Goal: Task Accomplishment & Management: Manage account settings

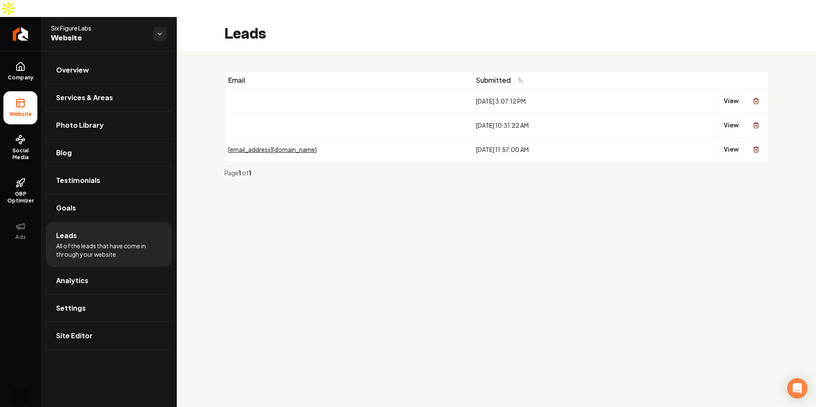
click at [117, 51] on ul "Overview Services & Areas Photo Library Blog Testimonials Goals Leads All of th…" at bounding box center [109, 203] width 136 height 304
click at [111, 57] on link "Overview" at bounding box center [109, 70] width 126 height 27
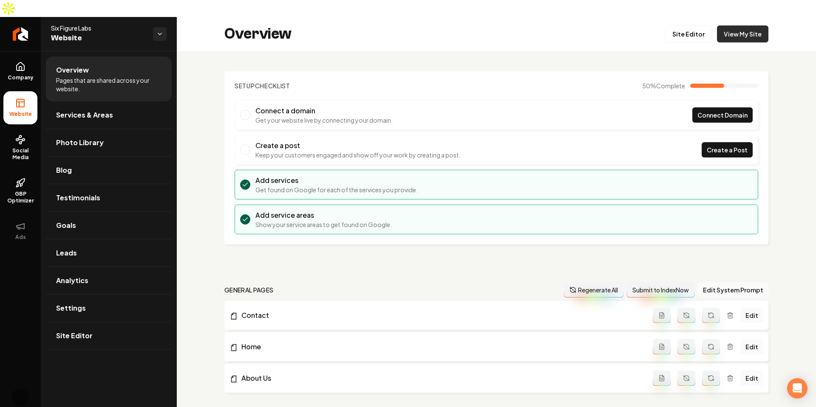
click at [728, 25] on link "View My Site" at bounding box center [742, 33] width 51 height 17
click at [157, 17] on div "Six Figure Labs Website" at bounding box center [109, 34] width 136 height 34
click at [158, 15] on html "Company Website Social Media GBP Optimizer Ads Account Six Figure Labs Website …" at bounding box center [408, 203] width 816 height 407
click at [203, 32] on span "[PERSON_NAME]'s Wild West" at bounding box center [215, 29] width 81 height 8
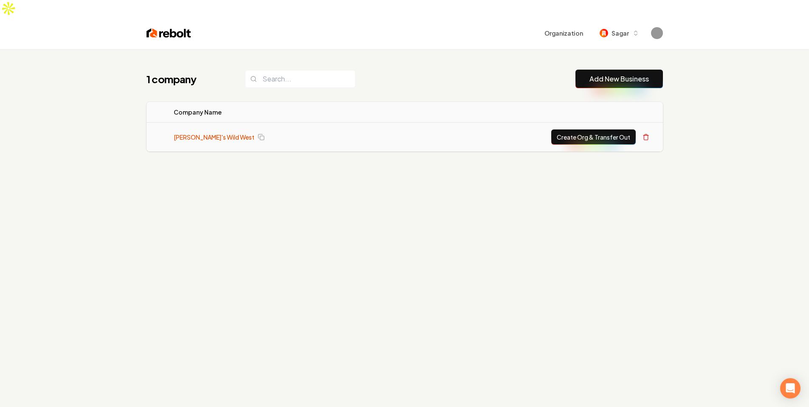
click at [191, 133] on link "[PERSON_NAME]'s Wild West" at bounding box center [214, 137] width 81 height 8
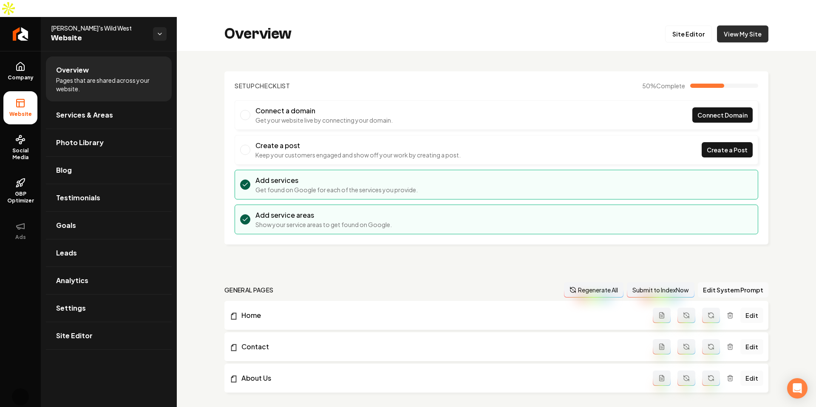
click at [729, 25] on link "View My Site" at bounding box center [742, 33] width 51 height 17
click at [21, 191] on span "GBP Optimizer" at bounding box center [20, 198] width 34 height 14
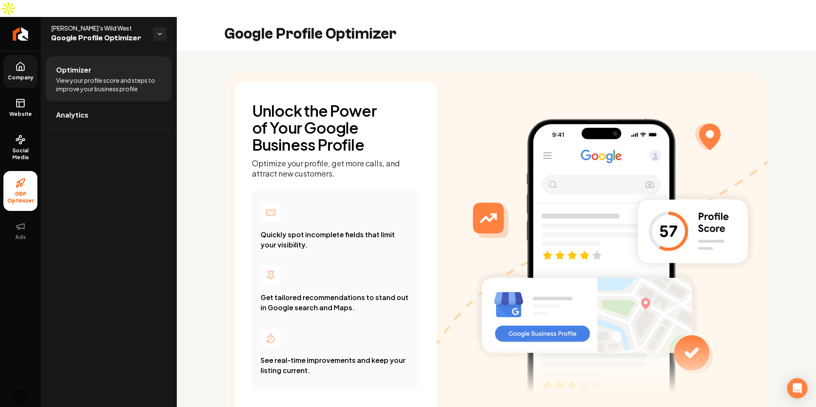
click at [23, 62] on icon at bounding box center [21, 66] width 8 height 8
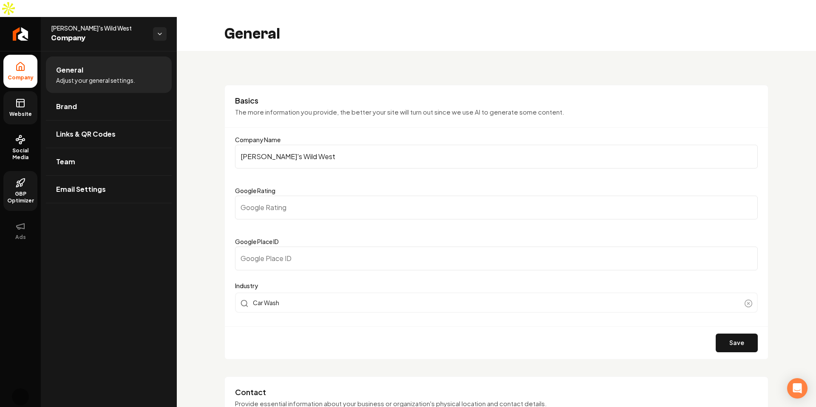
click at [15, 93] on link "Website" at bounding box center [20, 107] width 34 height 33
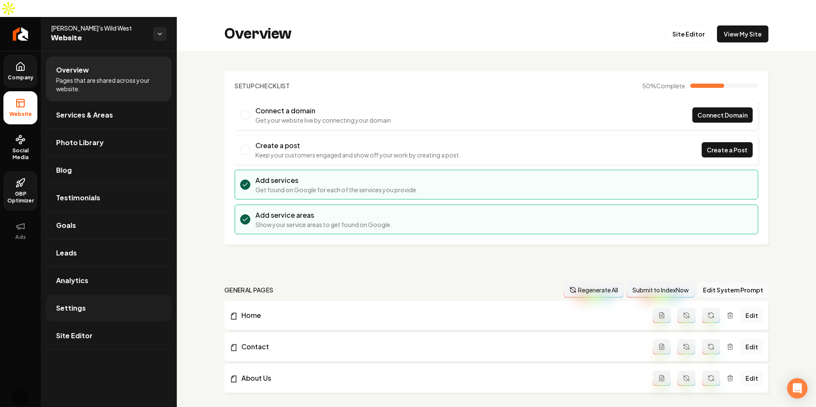
click at [103, 295] on link "Settings" at bounding box center [109, 308] width 126 height 27
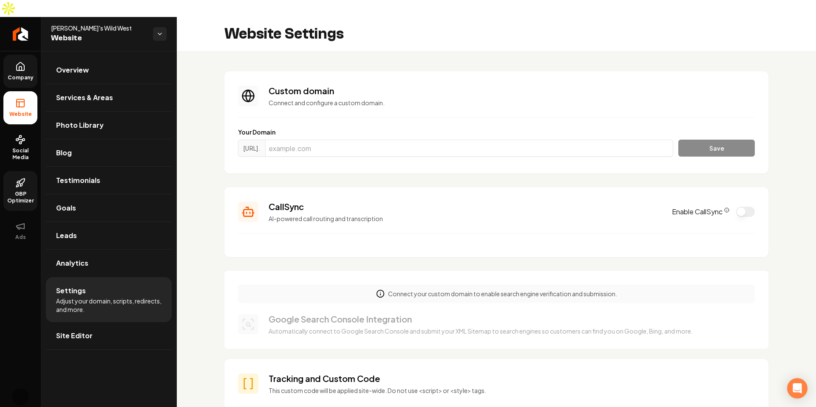
click at [739, 207] on button "Enable CallSync" at bounding box center [745, 212] width 19 height 10
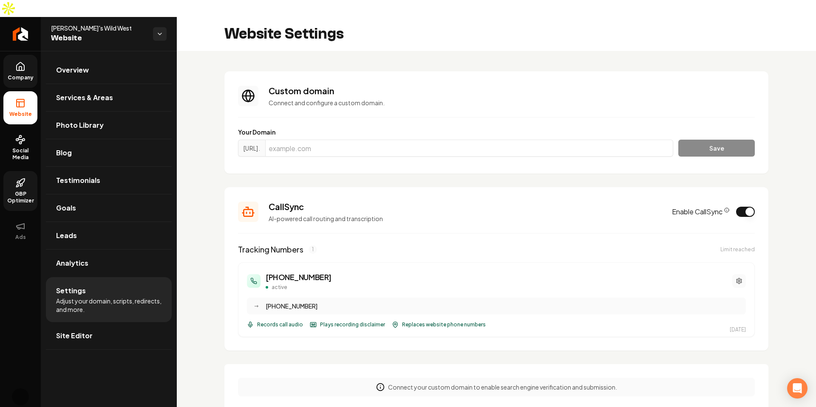
click at [735, 278] on icon "Main content area" at bounding box center [738, 281] width 7 height 7
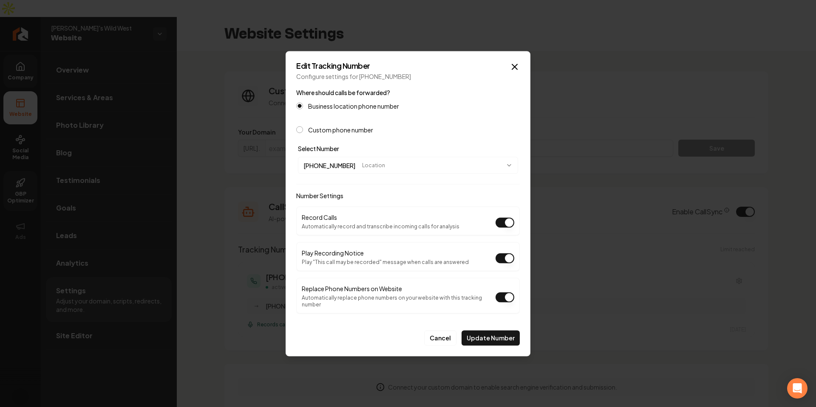
click at [503, 259] on button "Play Recording Notice" at bounding box center [504, 258] width 19 height 10
click at [491, 336] on button "Update Number" at bounding box center [490, 338] width 58 height 15
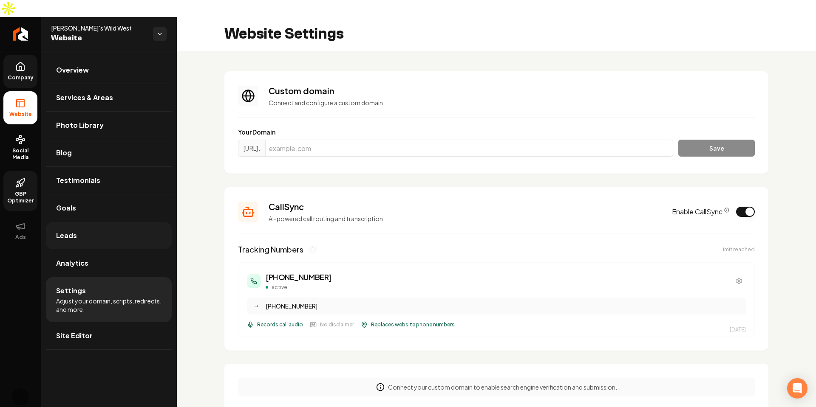
click at [130, 232] on link "Leads" at bounding box center [109, 235] width 126 height 27
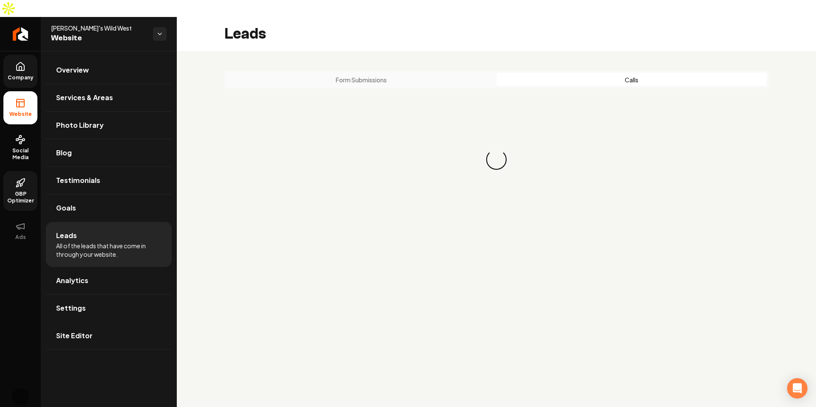
click at [625, 73] on button "Calls" at bounding box center [631, 80] width 270 height 14
click at [500, 24] on div "Leads" at bounding box center [496, 34] width 639 height 34
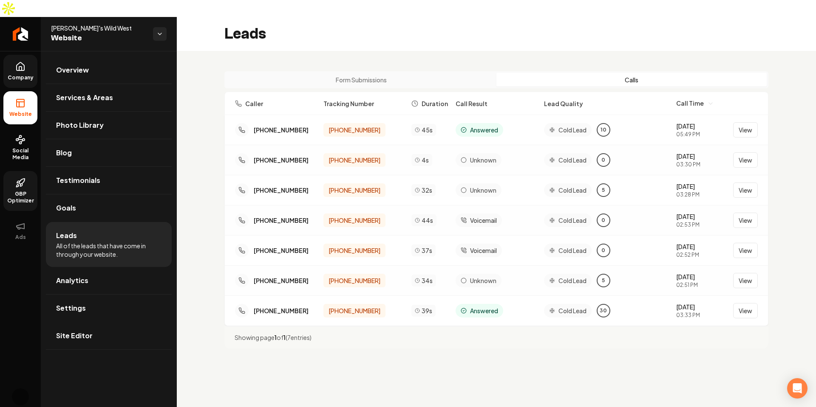
click at [500, 24] on div "Leads" at bounding box center [496, 34] width 639 height 34
click at [365, 126] on span "(706) 480-1924" at bounding box center [354, 130] width 52 height 8
click at [750, 122] on div "10/6/2025 05:49 PM View" at bounding box center [717, 130] width 82 height 16
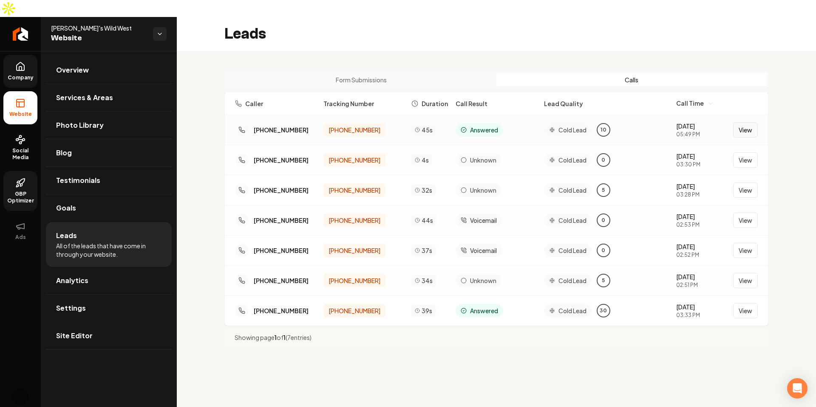
click at [738, 122] on button "View" at bounding box center [745, 129] width 25 height 15
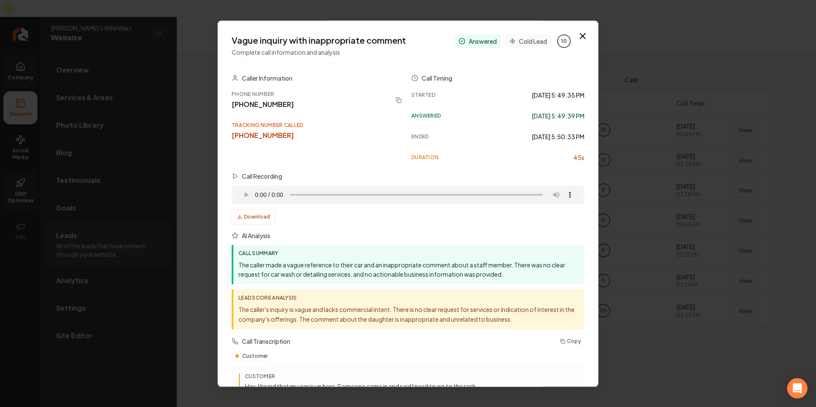
click at [561, 38] on span "10" at bounding box center [564, 41] width 6 height 7
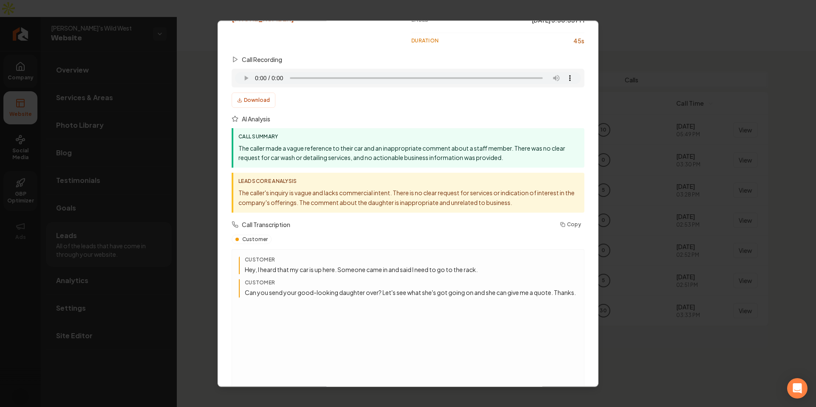
scroll to position [122, 0]
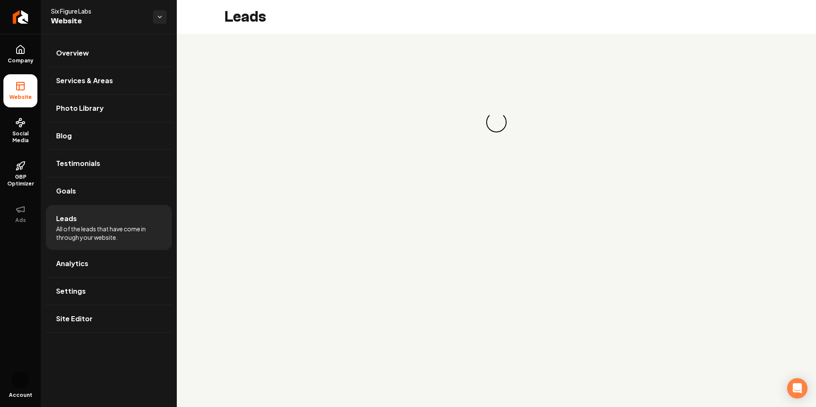
click at [59, 7] on span "Six Figure Labs" at bounding box center [98, 11] width 95 height 8
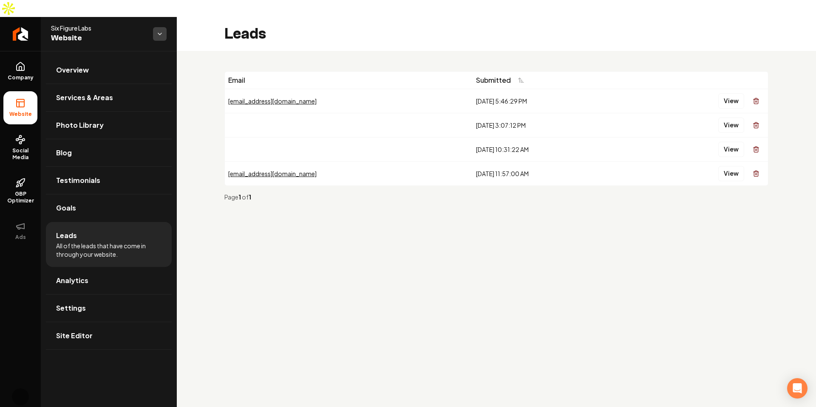
click at [155, 17] on html "Company Website Social Media GBP Optimizer Ads Account Six Figure Labs Website …" at bounding box center [408, 203] width 816 height 407
click at [185, 30] on span "Mitch's Wild West" at bounding box center [215, 29] width 81 height 8
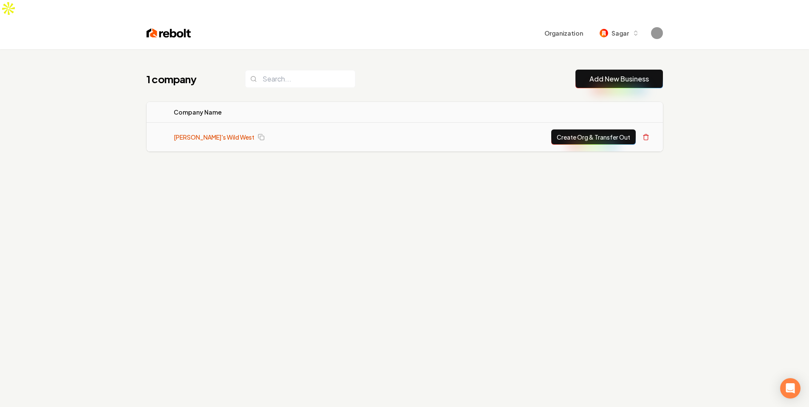
click at [187, 133] on link "[PERSON_NAME]'s Wild West" at bounding box center [214, 137] width 81 height 8
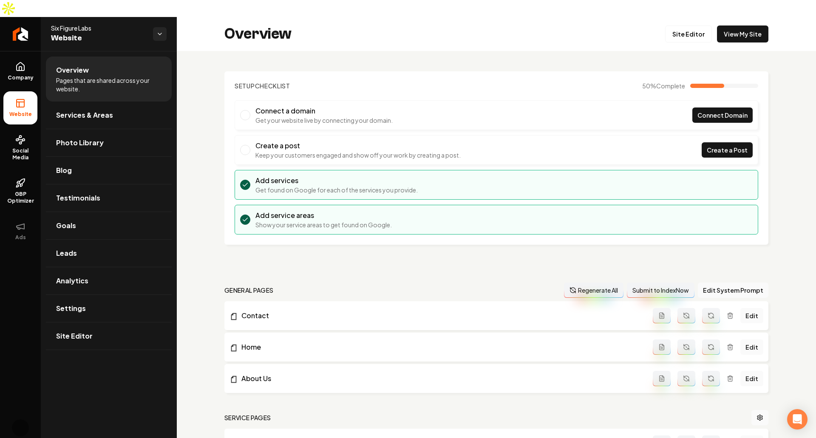
click at [189, 89] on div "Setup Checklist 50 % Complete Connect a domain Get your website live by connect…" at bounding box center [496, 421] width 639 height 741
